Goal: Task Accomplishment & Management: Use online tool/utility

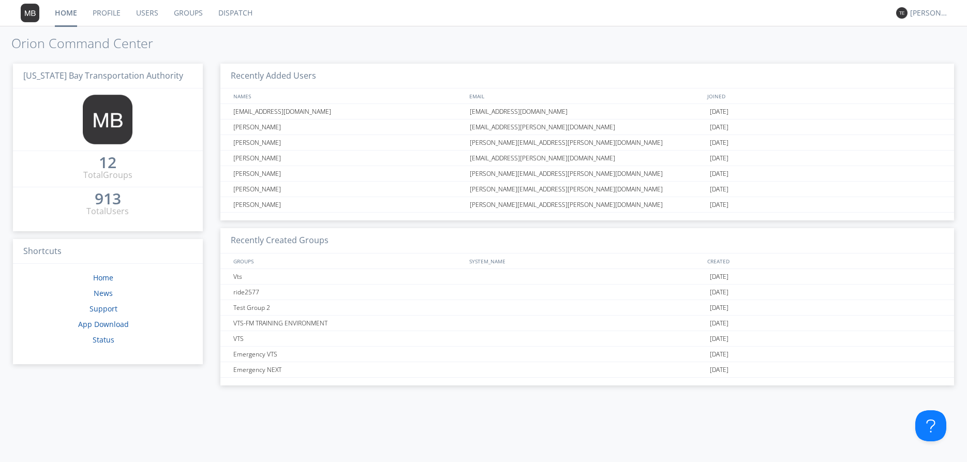
click at [232, 14] on link "Dispatch" at bounding box center [235, 13] width 50 height 26
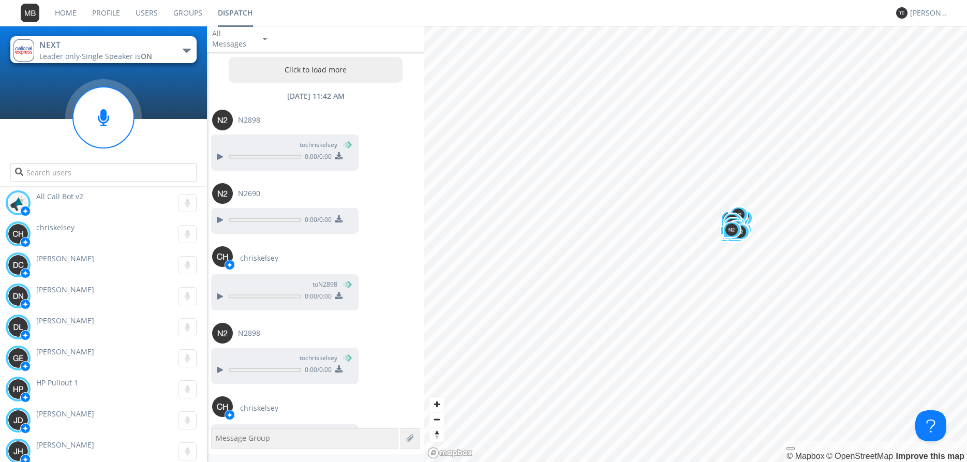
click at [302, 68] on button "Click to load more" at bounding box center [316, 70] width 174 height 26
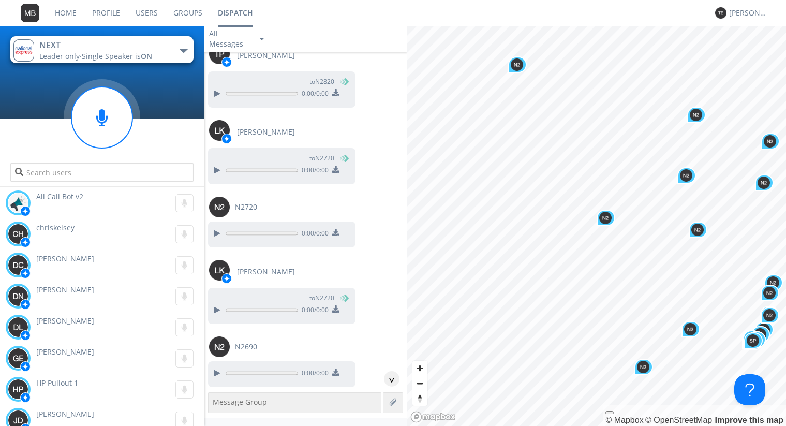
scroll to position [418, 0]
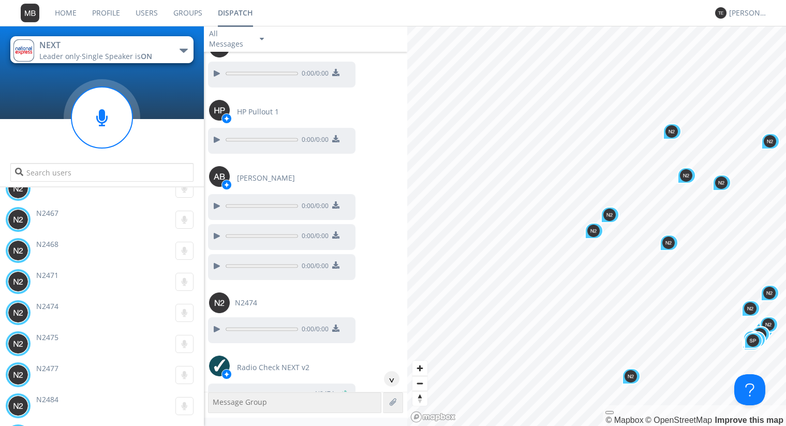
scroll to position [36136, 0]
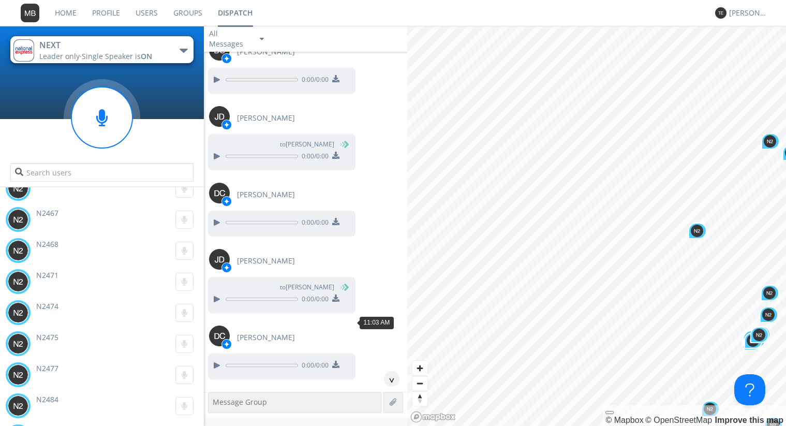
scroll to position [36195, 0]
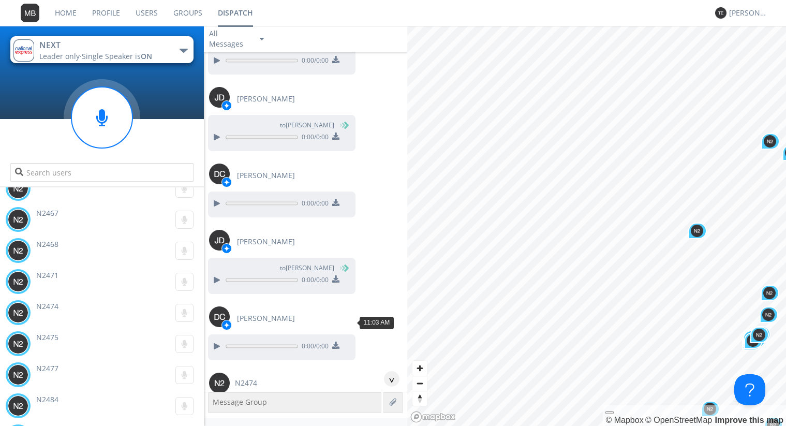
drag, startPoint x: 217, startPoint y: 321, endPoint x: 223, endPoint y: 314, distance: 9.1
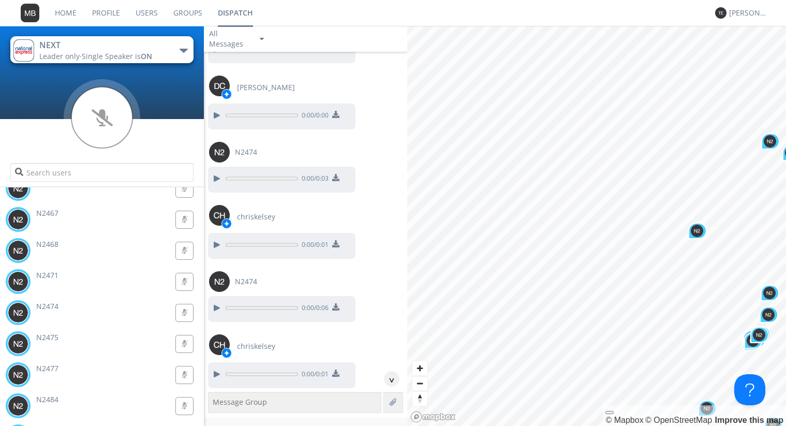
scroll to position [36430, 0]
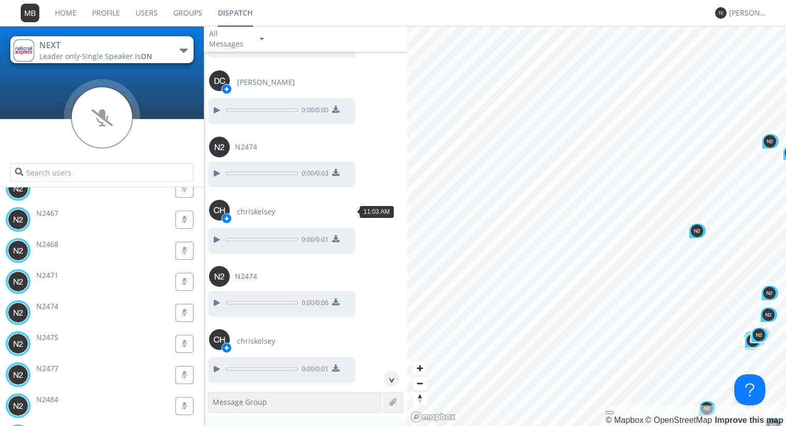
click at [217, 425] on div at bounding box center [216, 432] width 12 height 12
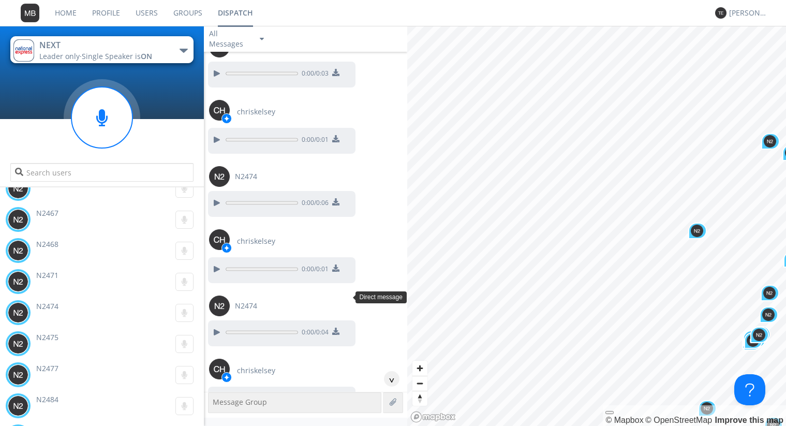
scroll to position [36548, 0]
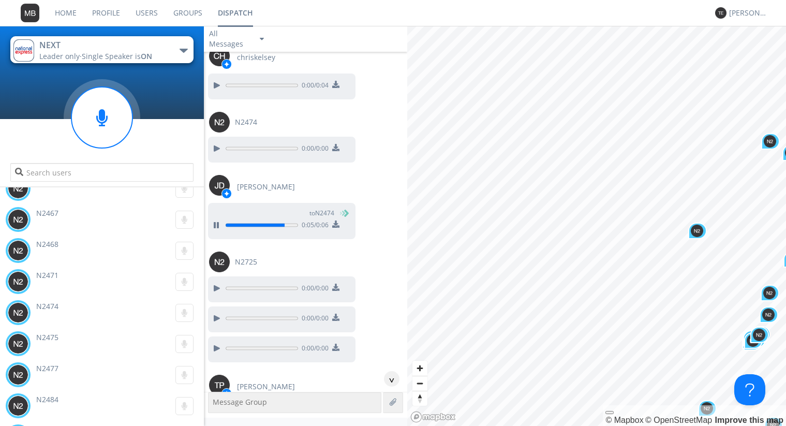
scroll to position [36902, 0]
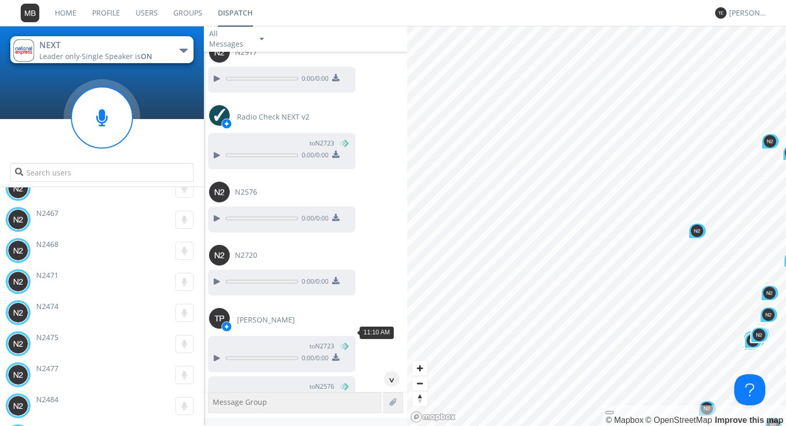
scroll to position [37786, 0]
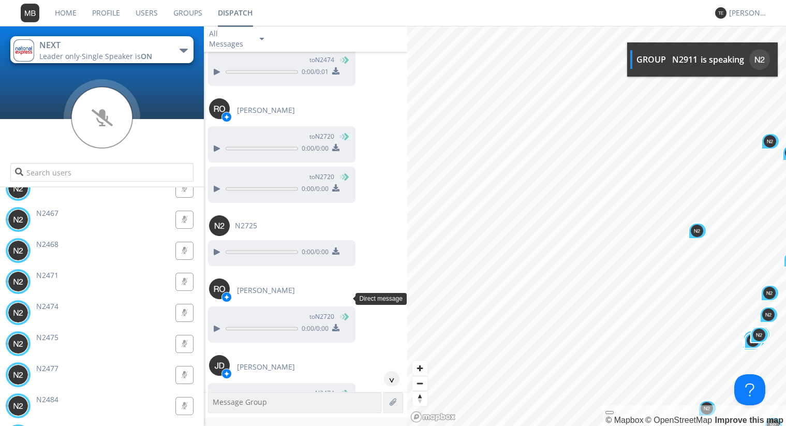
scroll to position [38199, 0]
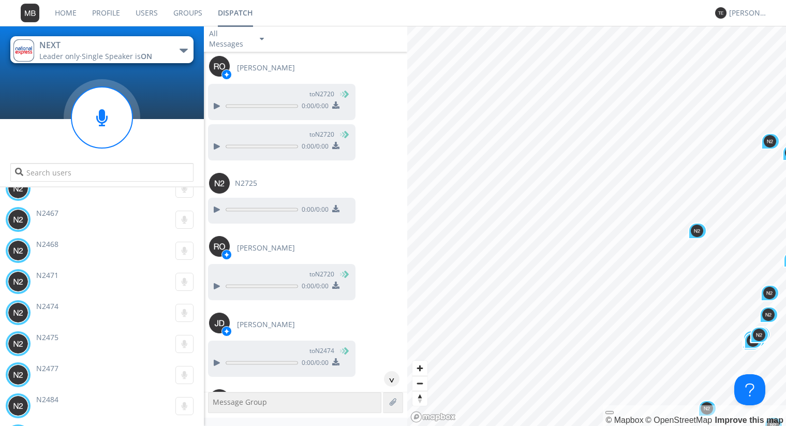
scroll to position [38258, 0]
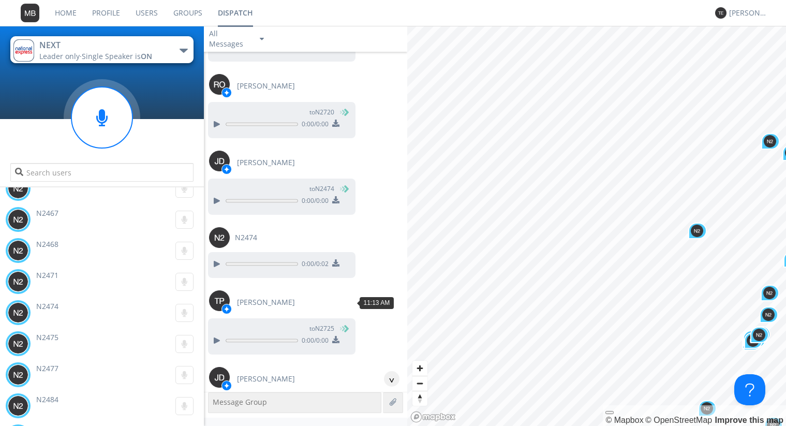
scroll to position [38435, 0]
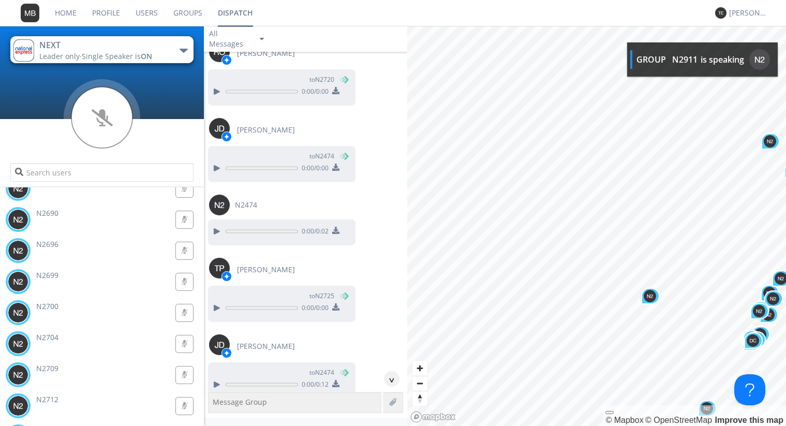
scroll to position [47170, 0]
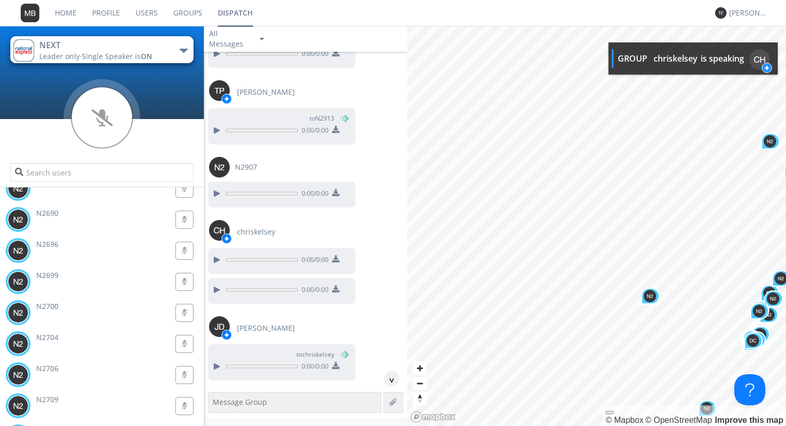
scroll to position [48522, 0]
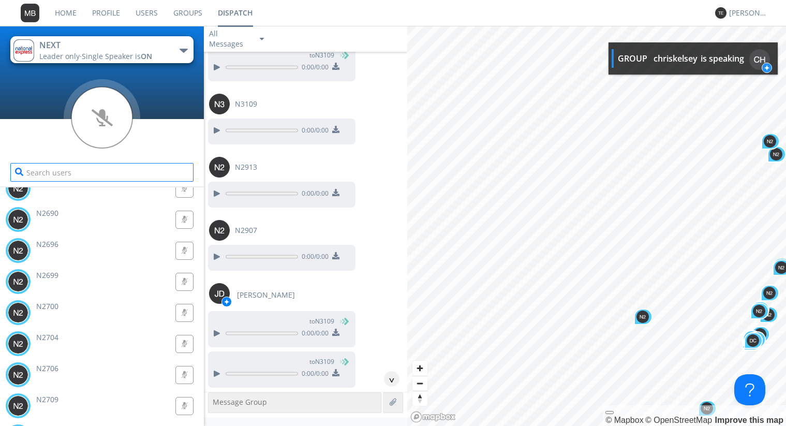
click at [55, 171] on input "text" at bounding box center [101, 172] width 183 height 19
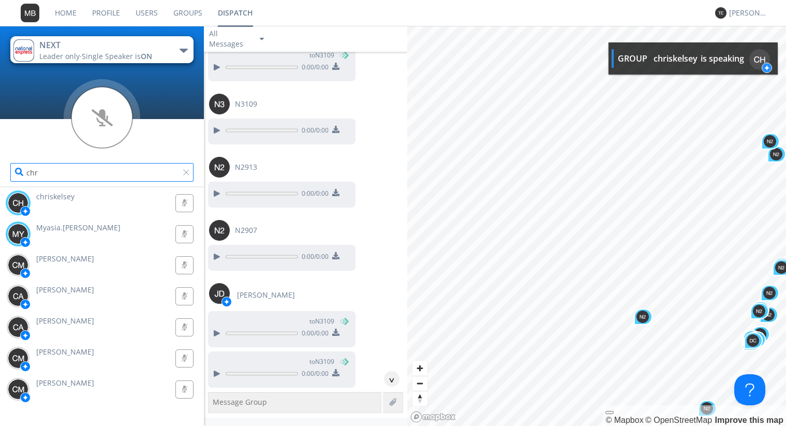
scroll to position [0, 0]
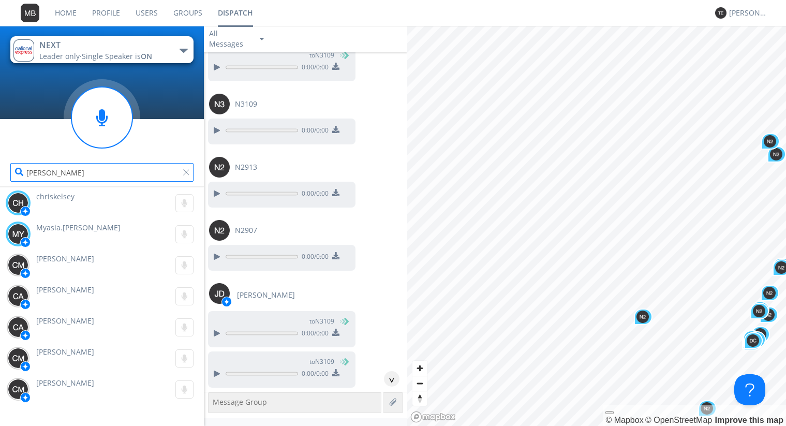
type input "[PERSON_NAME]"
click at [66, 200] on span "chriskelsey" at bounding box center [55, 196] width 38 height 10
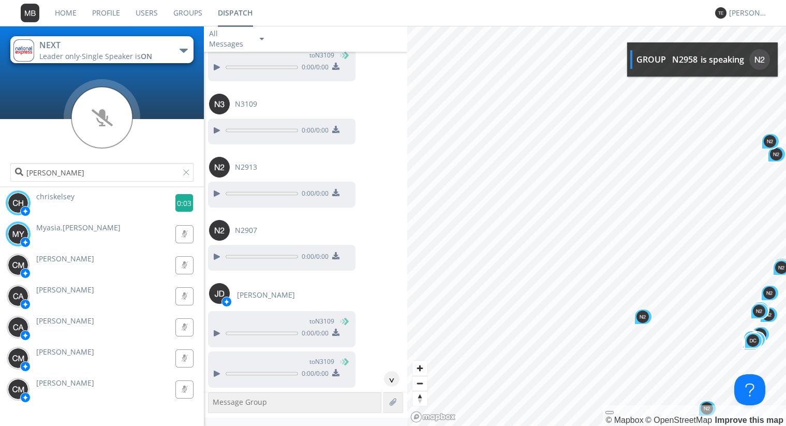
click at [186, 202] on g at bounding box center [184, 203] width 18 height 18
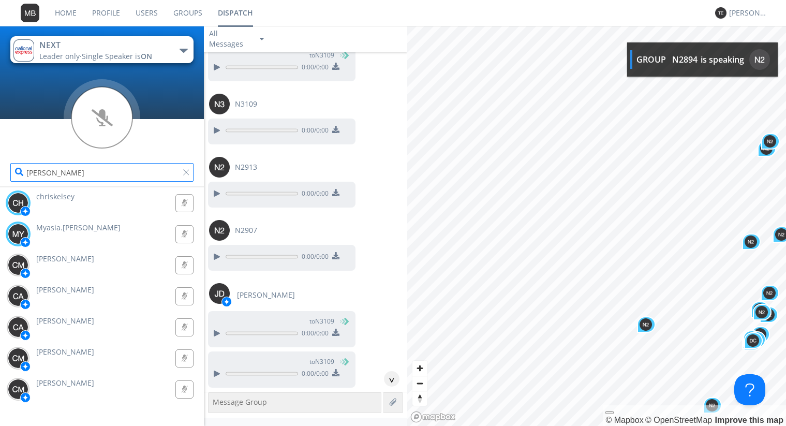
drag, startPoint x: 69, startPoint y: 176, endPoint x: -1, endPoint y: 177, distance: 70.4
click at [10, 177] on input "[PERSON_NAME]" at bounding box center [101, 172] width 183 height 19
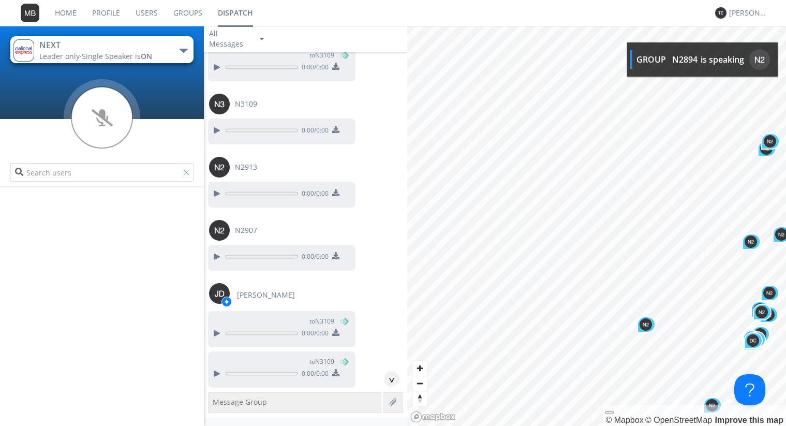
click at [184, 171] on div at bounding box center [188, 174] width 10 height 10
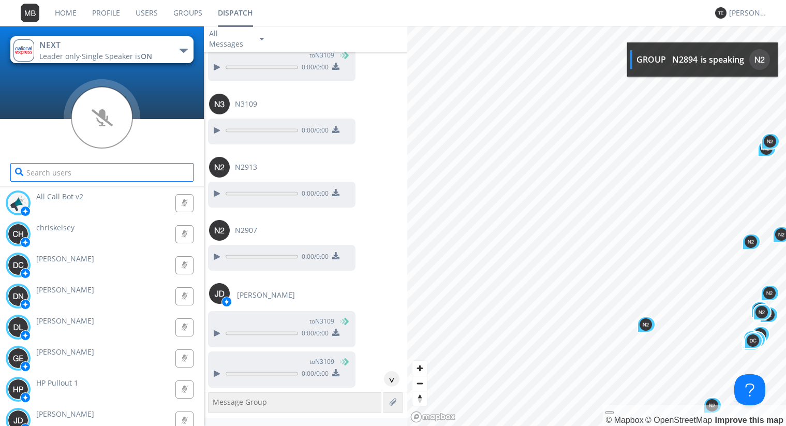
click at [185, 171] on input "text" at bounding box center [101, 172] width 183 height 19
click at [113, 174] on input "text" at bounding box center [101, 172] width 183 height 19
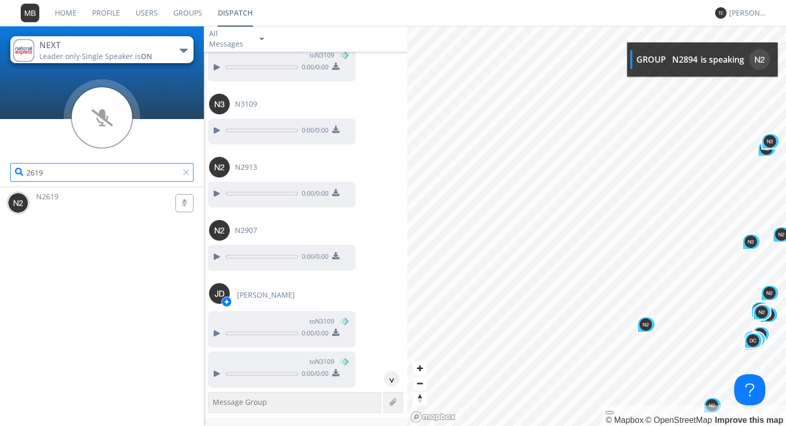
type input "2619"
click at [43, 200] on span "N2619" at bounding box center [47, 196] width 22 height 10
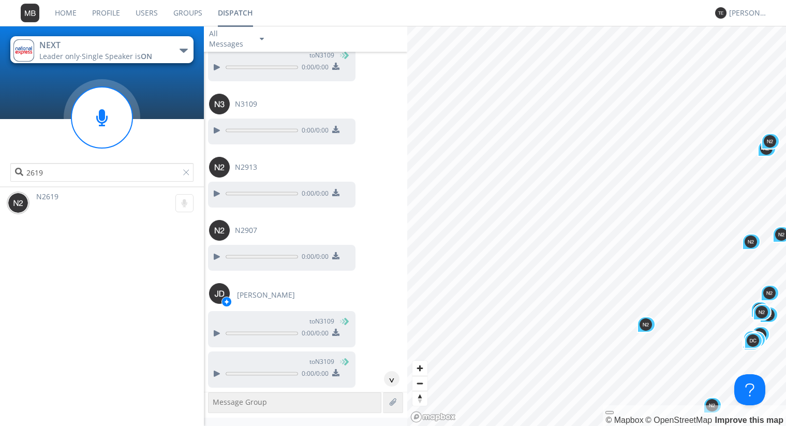
scroll to position [47169, 0]
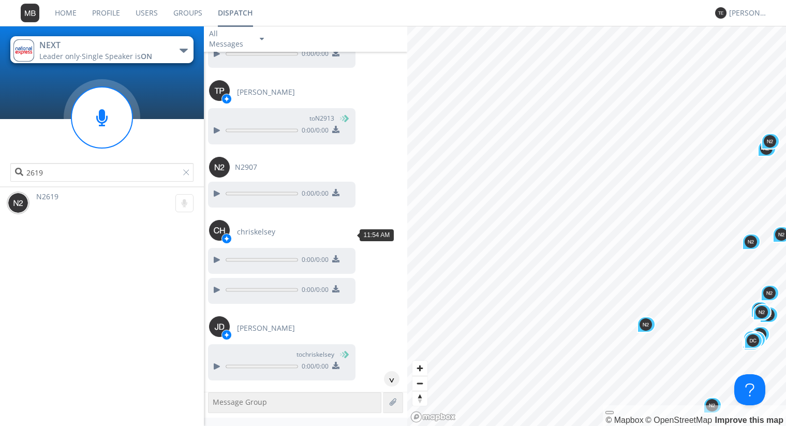
click at [183, 174] on div at bounding box center [188, 174] width 10 height 10
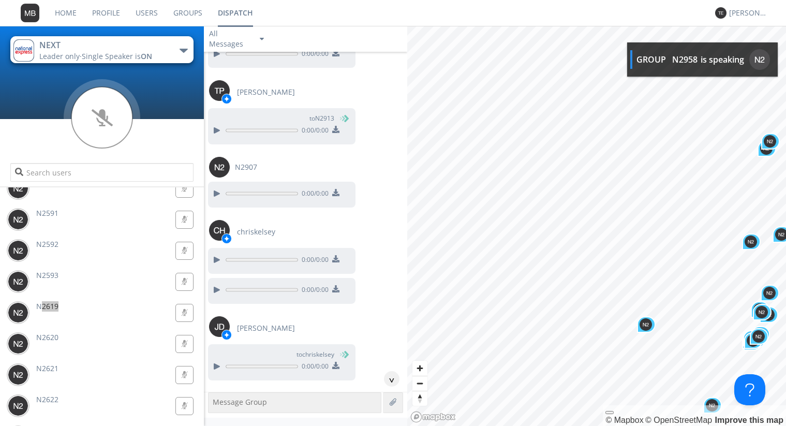
scroll to position [35517, 0]
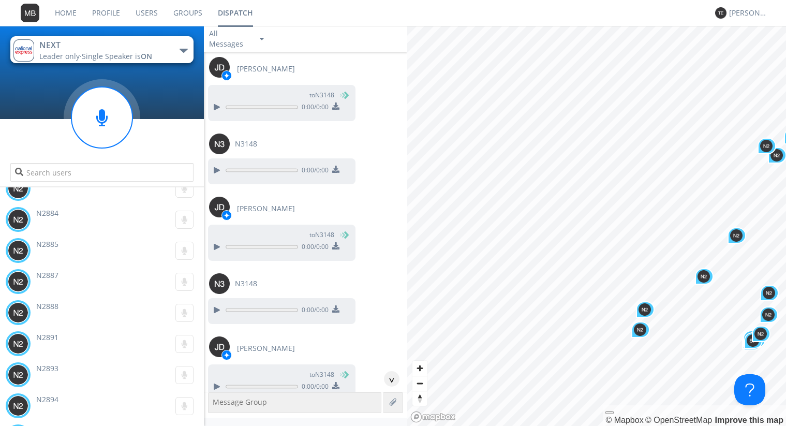
scroll to position [3175, 0]
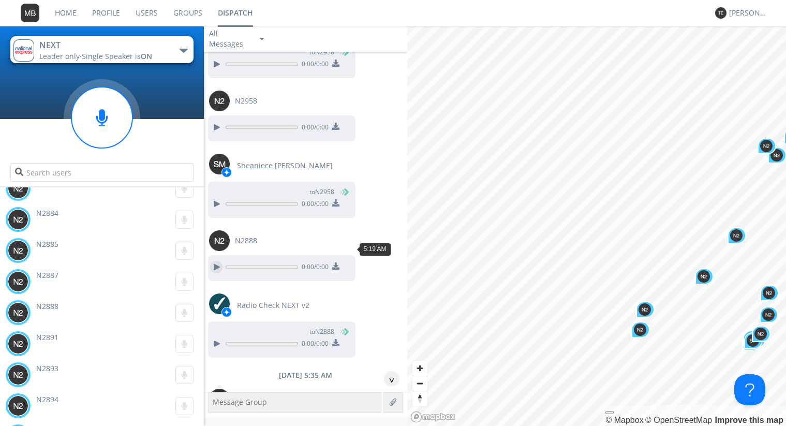
click at [217, 261] on div at bounding box center [216, 267] width 12 height 12
click at [210, 337] on div at bounding box center [216, 343] width 12 height 12
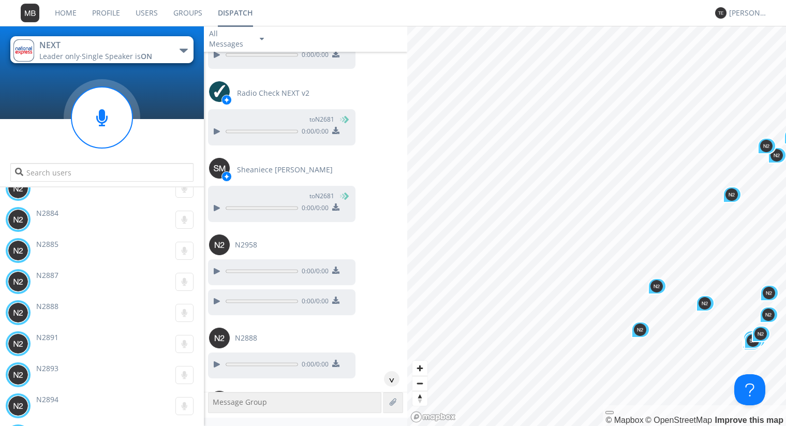
scroll to position [57251, 0]
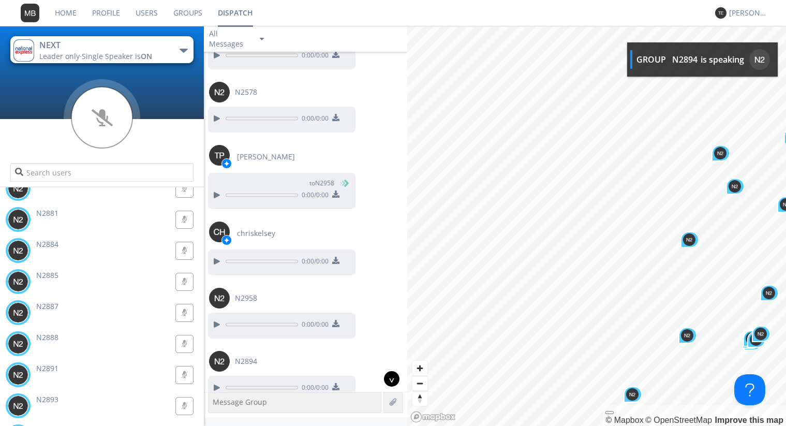
click at [390, 382] on div "^" at bounding box center [392, 379] width 16 height 16
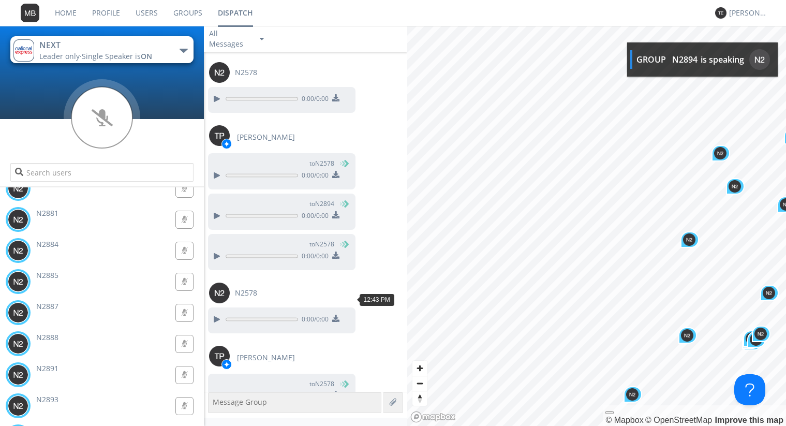
scroll to position [58412, 0]
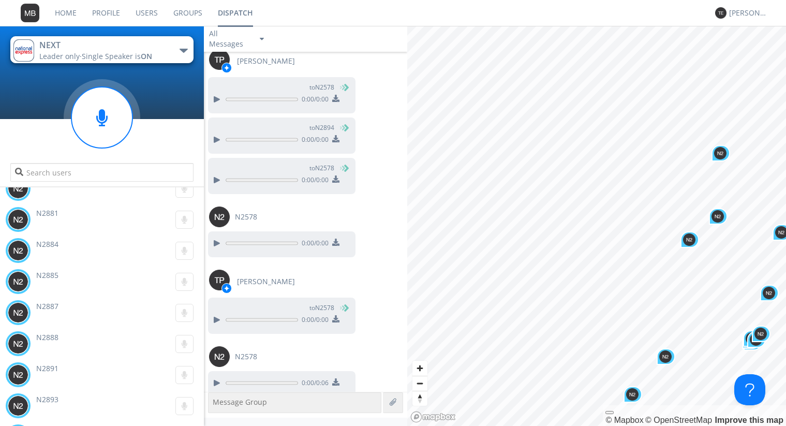
scroll to position [58488, 0]
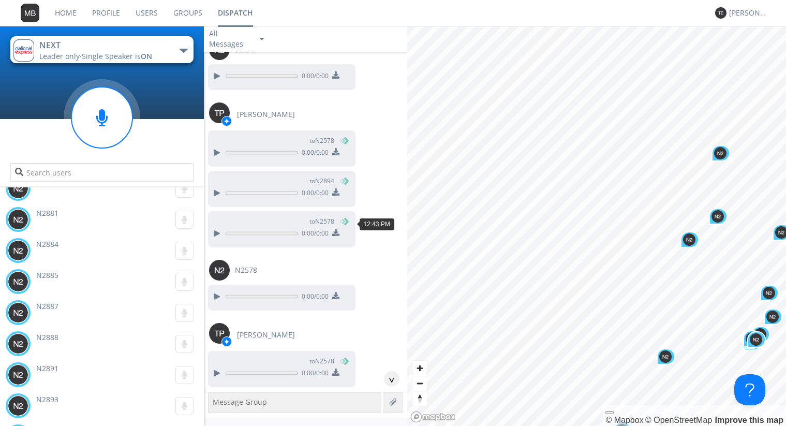
scroll to position [58375, 0]
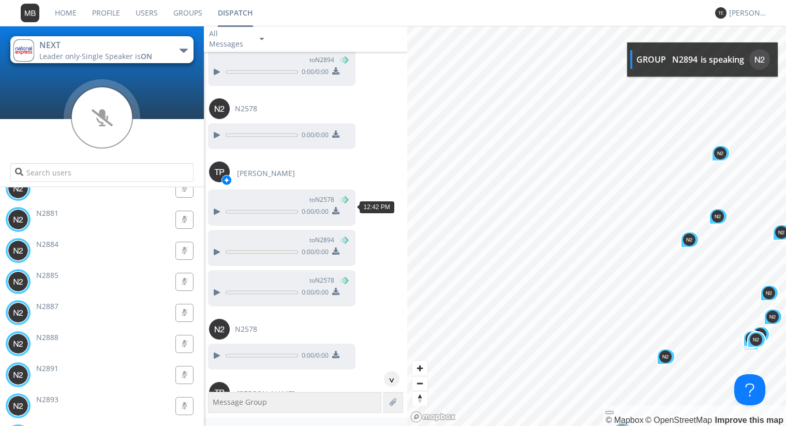
drag, startPoint x: 215, startPoint y: 204, endPoint x: 256, endPoint y: 202, distance: 41.4
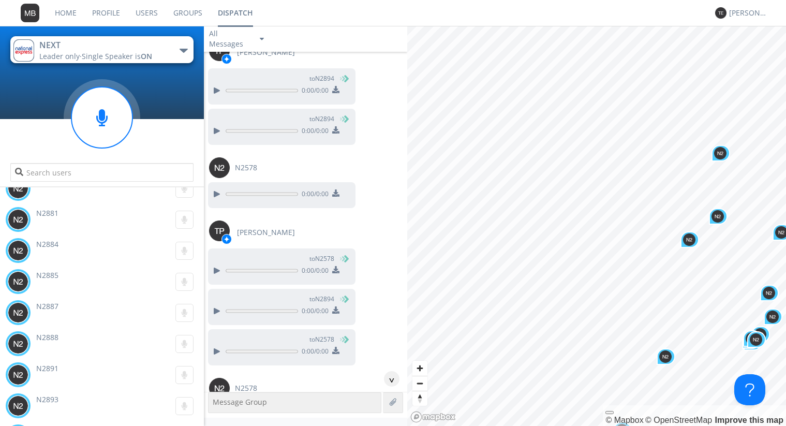
scroll to position [58257, 0]
